Goal: Information Seeking & Learning: Learn about a topic

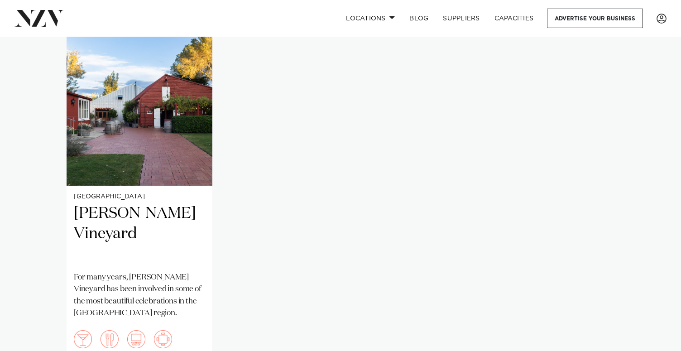
scroll to position [748, 0]
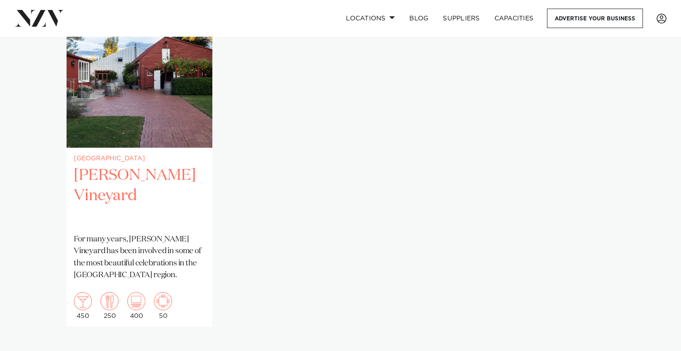
click at [143, 178] on h2 "[PERSON_NAME] Vineyard" at bounding box center [139, 195] width 131 height 61
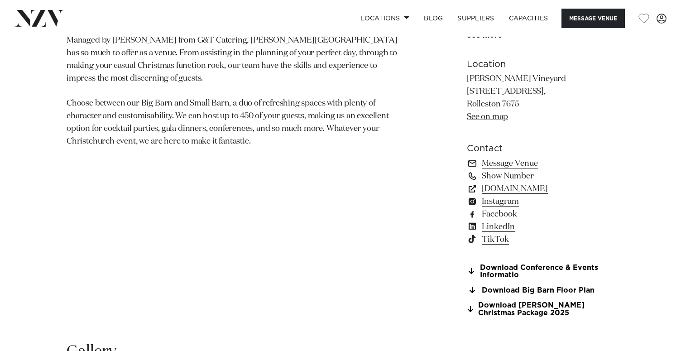
scroll to position [592, 0]
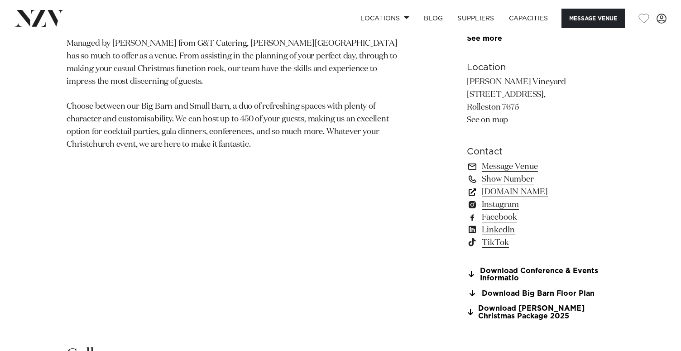
click at [500, 194] on link "[DOMAIN_NAME]" at bounding box center [541, 192] width 148 height 13
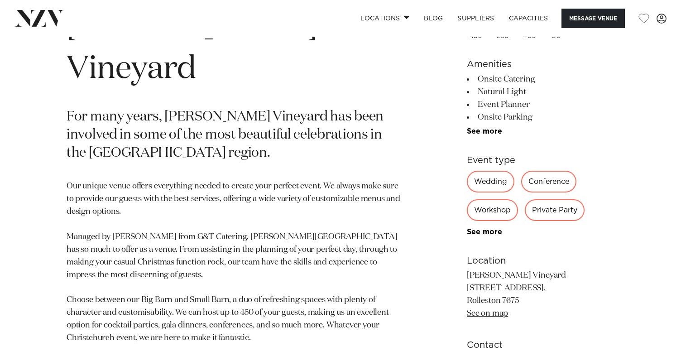
scroll to position [399, 0]
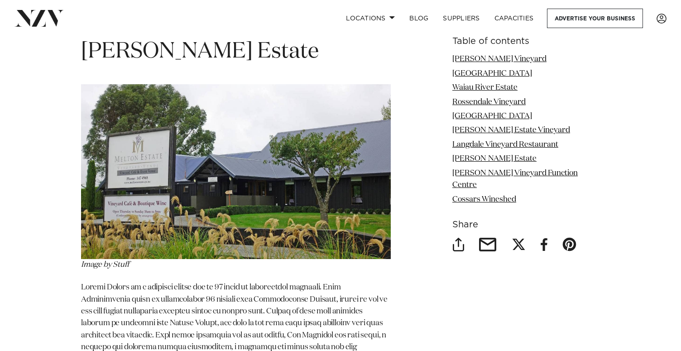
scroll to position [4217, 0]
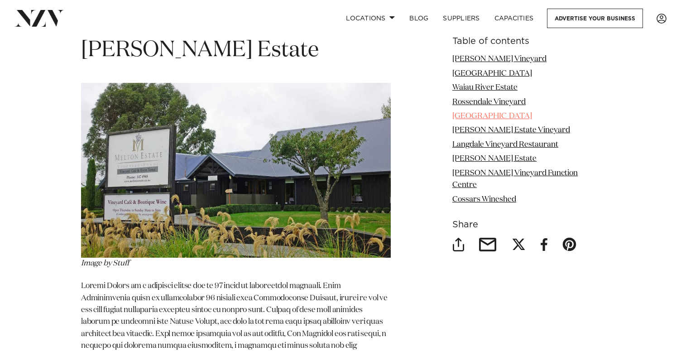
click at [493, 116] on link "Waipara Springs" at bounding box center [493, 116] width 80 height 8
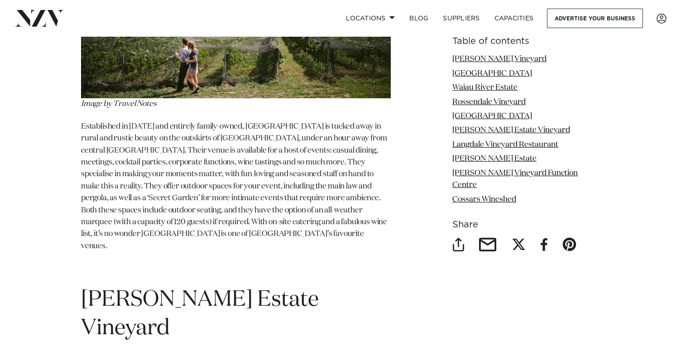
scroll to position [3022, 0]
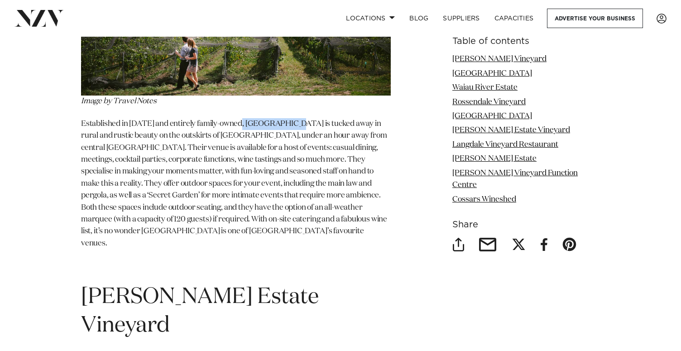
drag, startPoint x: 238, startPoint y: 110, endPoint x: 292, endPoint y: 113, distance: 53.6
click at [292, 120] on span "Established in 1891 and entirely family-owned, Waipara Springs is tucked away i…" at bounding box center [234, 183] width 306 height 127
copy span "Waipara Springs"
